Goal: Navigation & Orientation: Find specific page/section

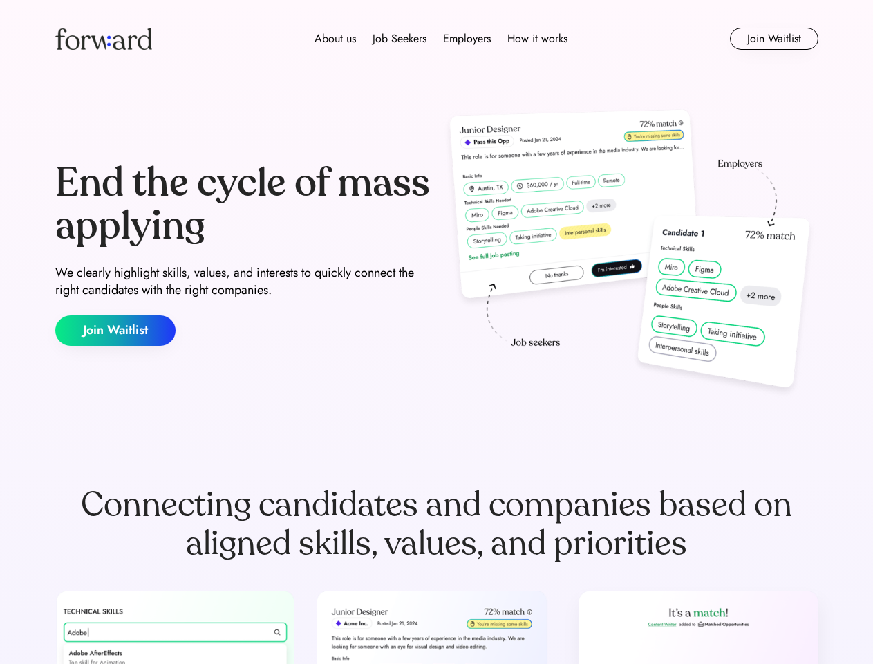
click at [436, 332] on div "End the cycle of mass applying We clearly highlight skills, values, and interes…" at bounding box center [436, 253] width 763 height 297
click at [437, 39] on div "About us Job Seekers Employers How it works" at bounding box center [441, 38] width 545 height 17
click at [104, 39] on img at bounding box center [103, 39] width 97 height 22
click at [441, 39] on div "About us Job Seekers Employers How it works" at bounding box center [441, 38] width 545 height 17
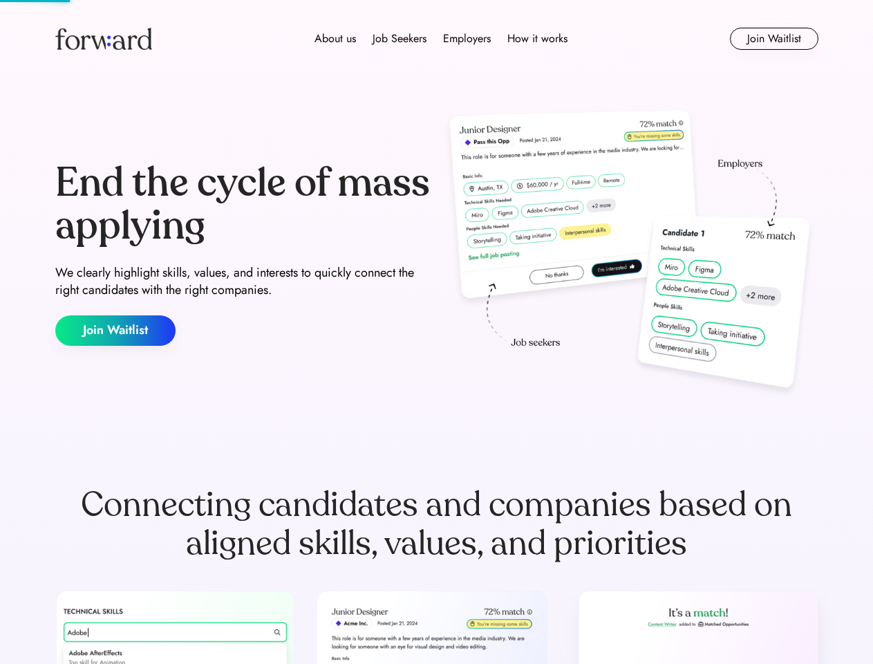
click at [335, 39] on div "About us" at bounding box center [335, 38] width 41 height 17
click at [400, 39] on div "Job Seekers" at bounding box center [400, 38] width 54 height 17
click at [467, 39] on div "Employers" at bounding box center [467, 38] width 48 height 17
